Goal: Find specific page/section: Find specific page/section

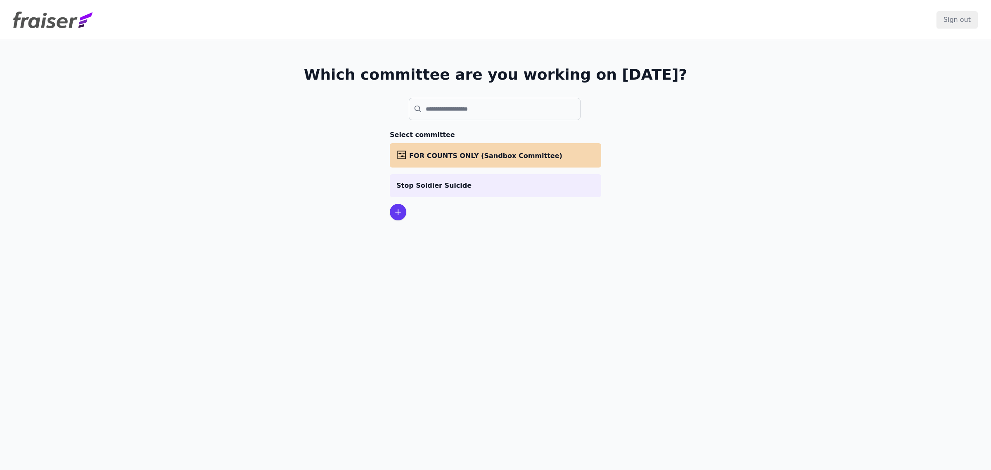
click at [465, 185] on p "Stop Soldier Suicide" at bounding box center [495, 186] width 198 height 10
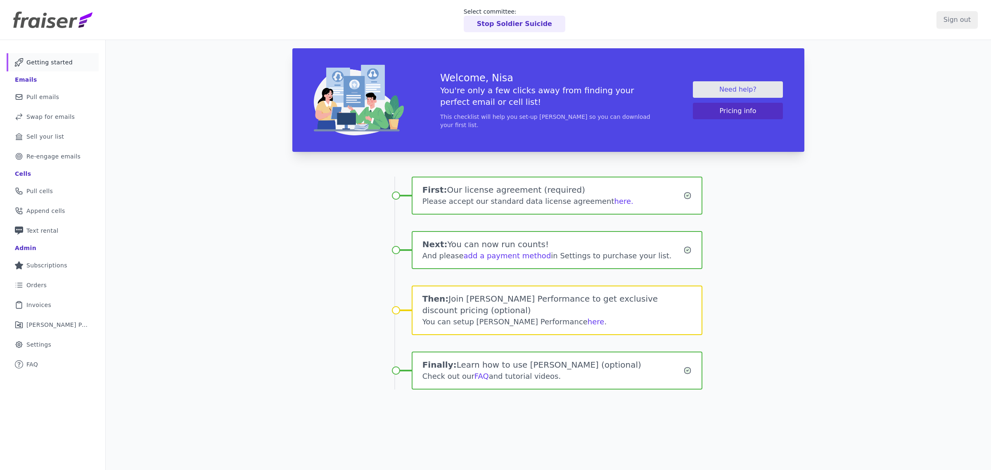
click at [61, 157] on span "Re-engage emails" at bounding box center [53, 156] width 54 height 8
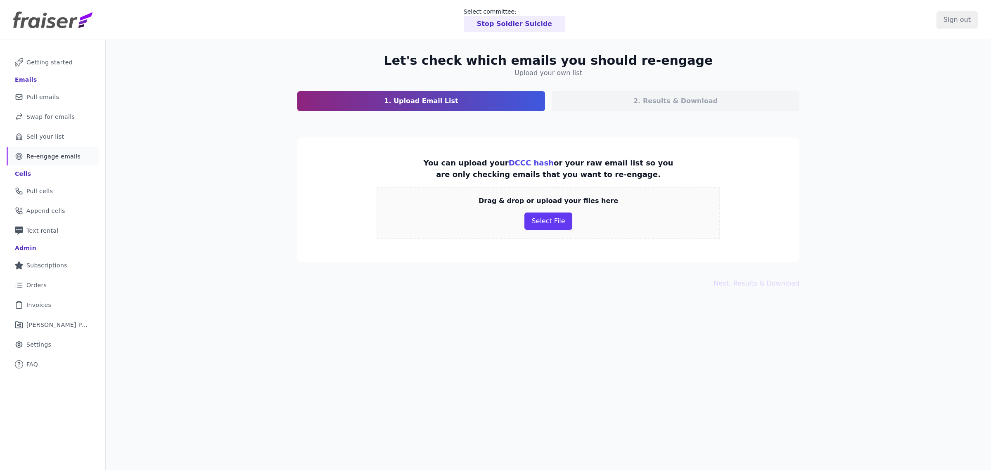
click at [509, 339] on div "Let's check which emails you should re-engage Upload your own list 1. Upload Em…" at bounding box center [548, 275] width 885 height 470
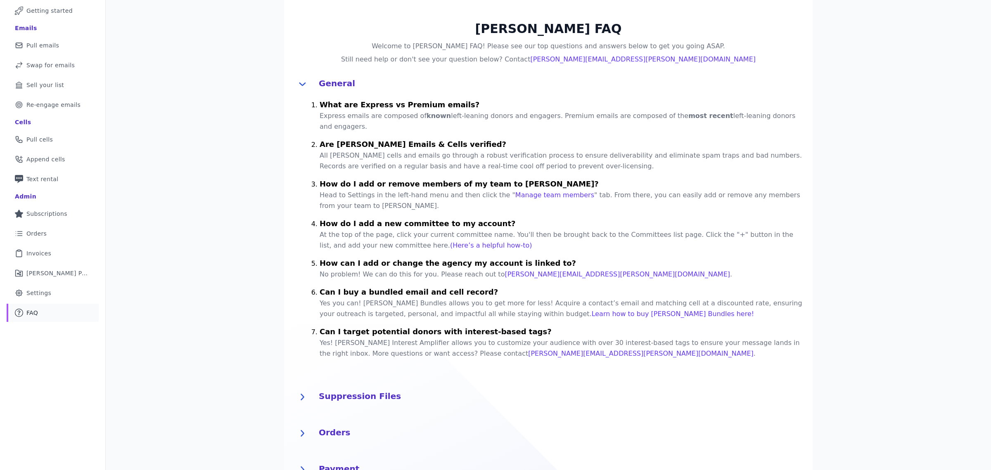
scroll to position [206, 0]
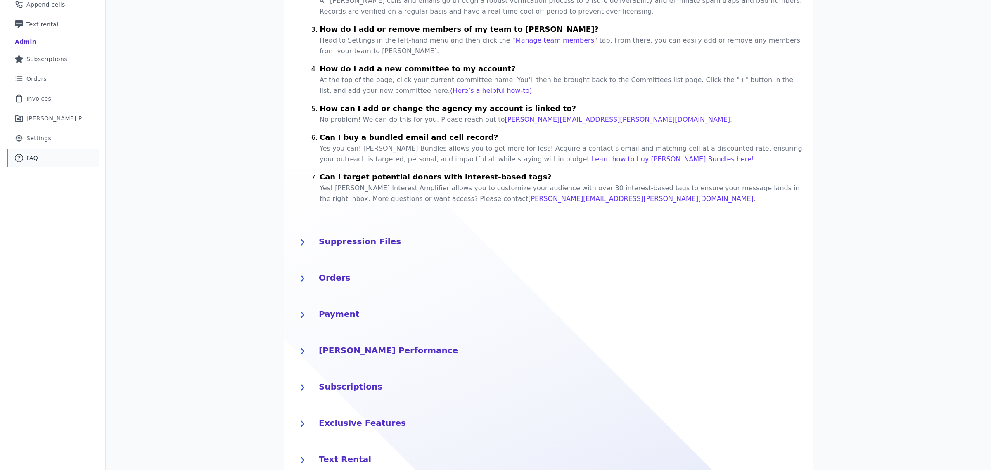
click at [356, 234] on h4 "Suppression Files" at bounding box center [561, 240] width 484 height 13
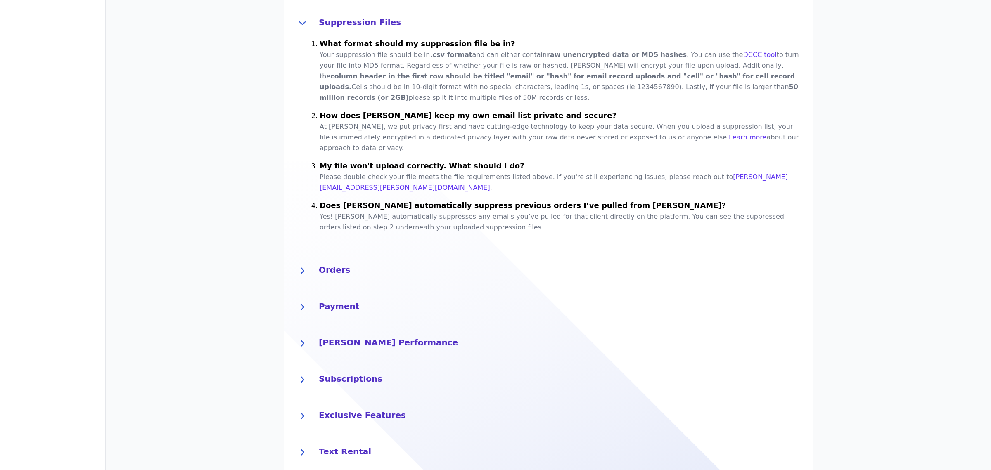
scroll to position [439, 0]
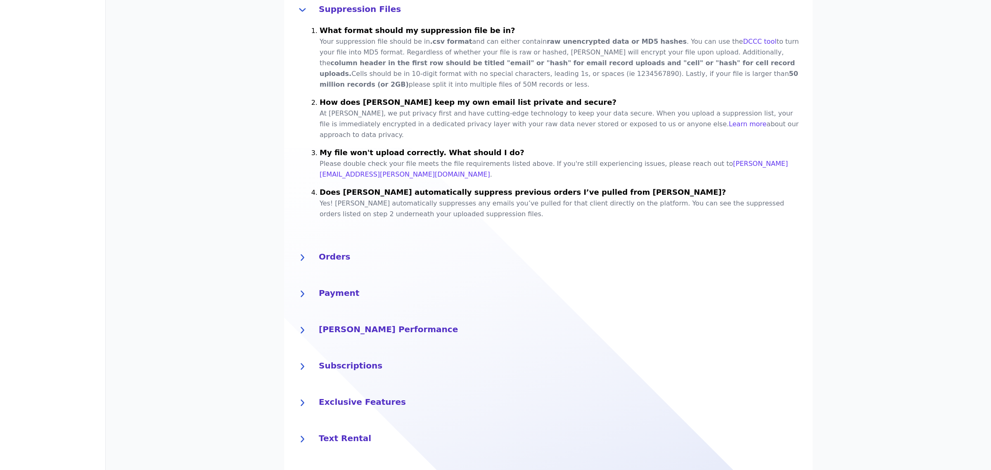
click at [351, 395] on h4 "Exclusive Features" at bounding box center [561, 401] width 484 height 13
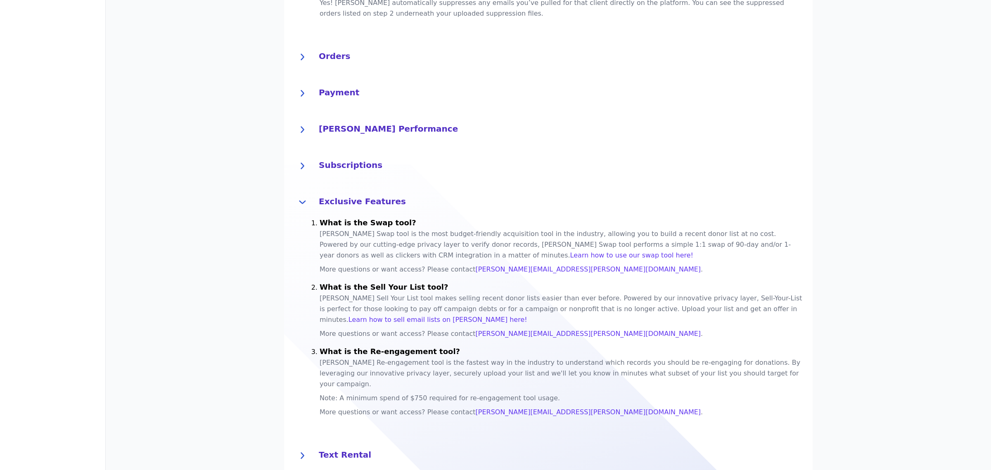
scroll to position [645, 0]
